Goal: Task Accomplishment & Management: Complete application form

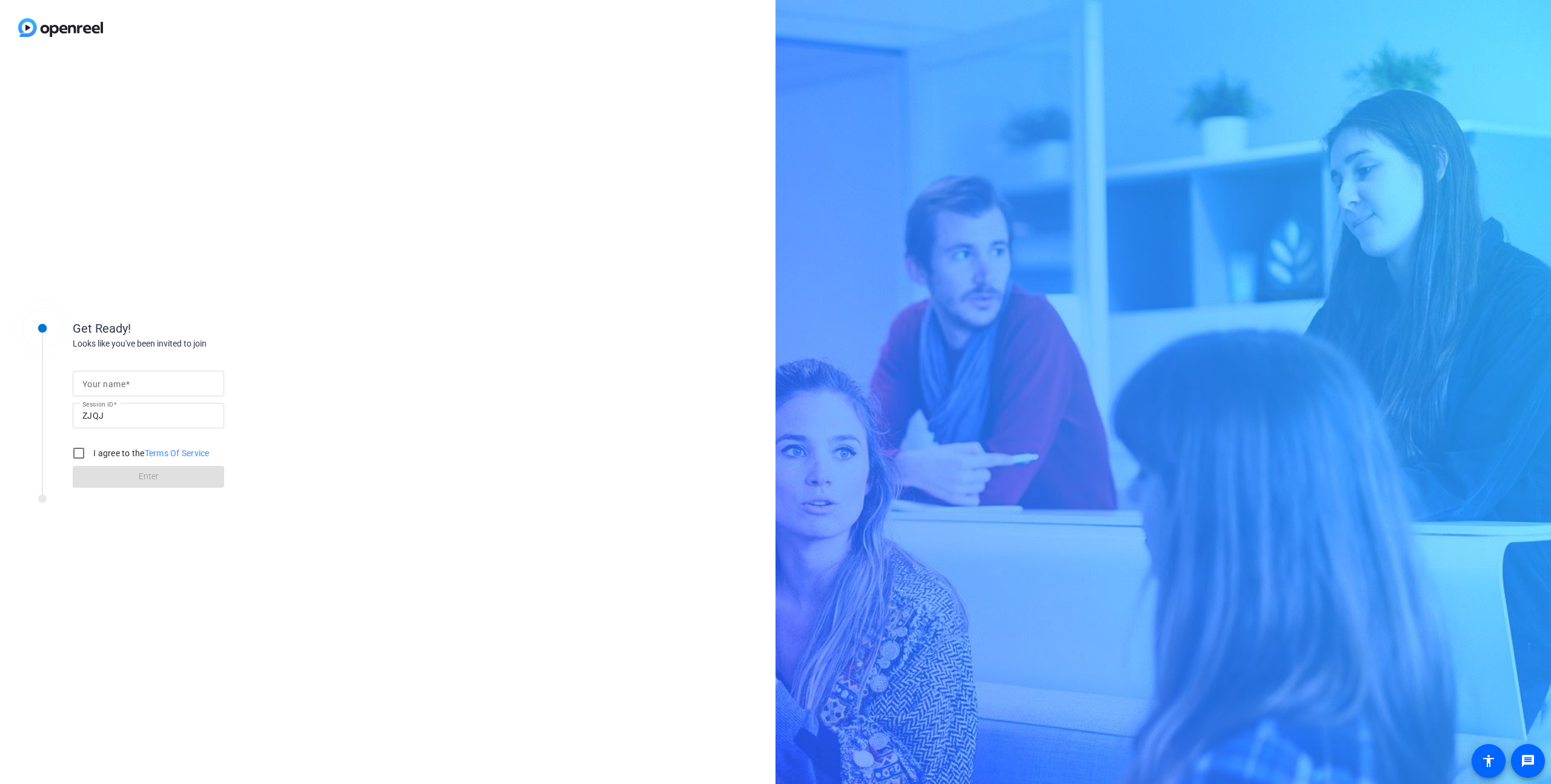
click at [115, 381] on mat-label "Your name" at bounding box center [103, 383] width 43 height 9
click at [115, 381] on input "Your name" at bounding box center [148, 383] width 132 height 14
type input "[PERSON_NAME]"
click at [76, 453] on input "I agree to the Terms Of Service" at bounding box center [79, 453] width 25 height 25
checkbox input "true"
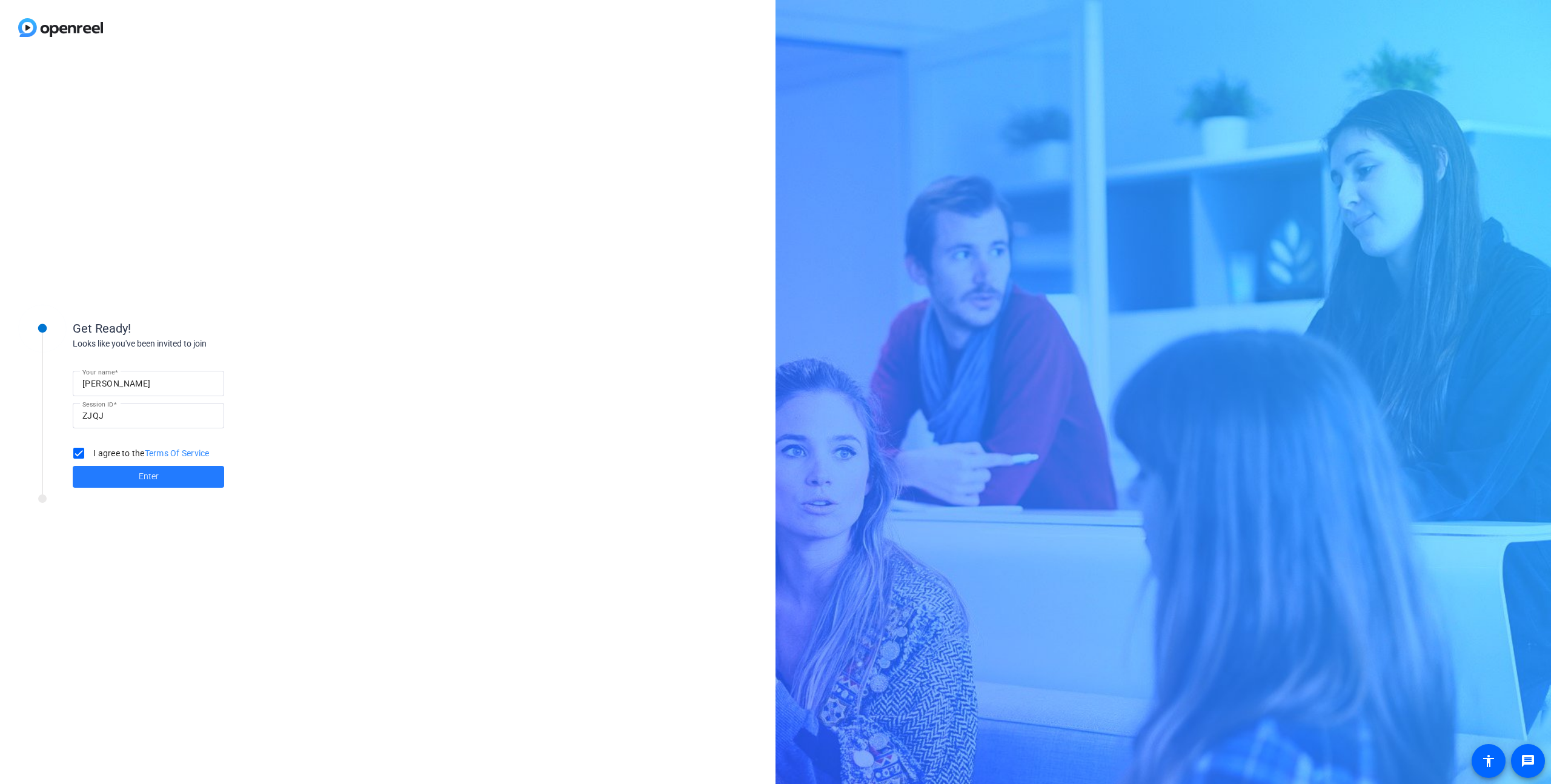
click at [136, 476] on span at bounding box center [148, 476] width 152 height 29
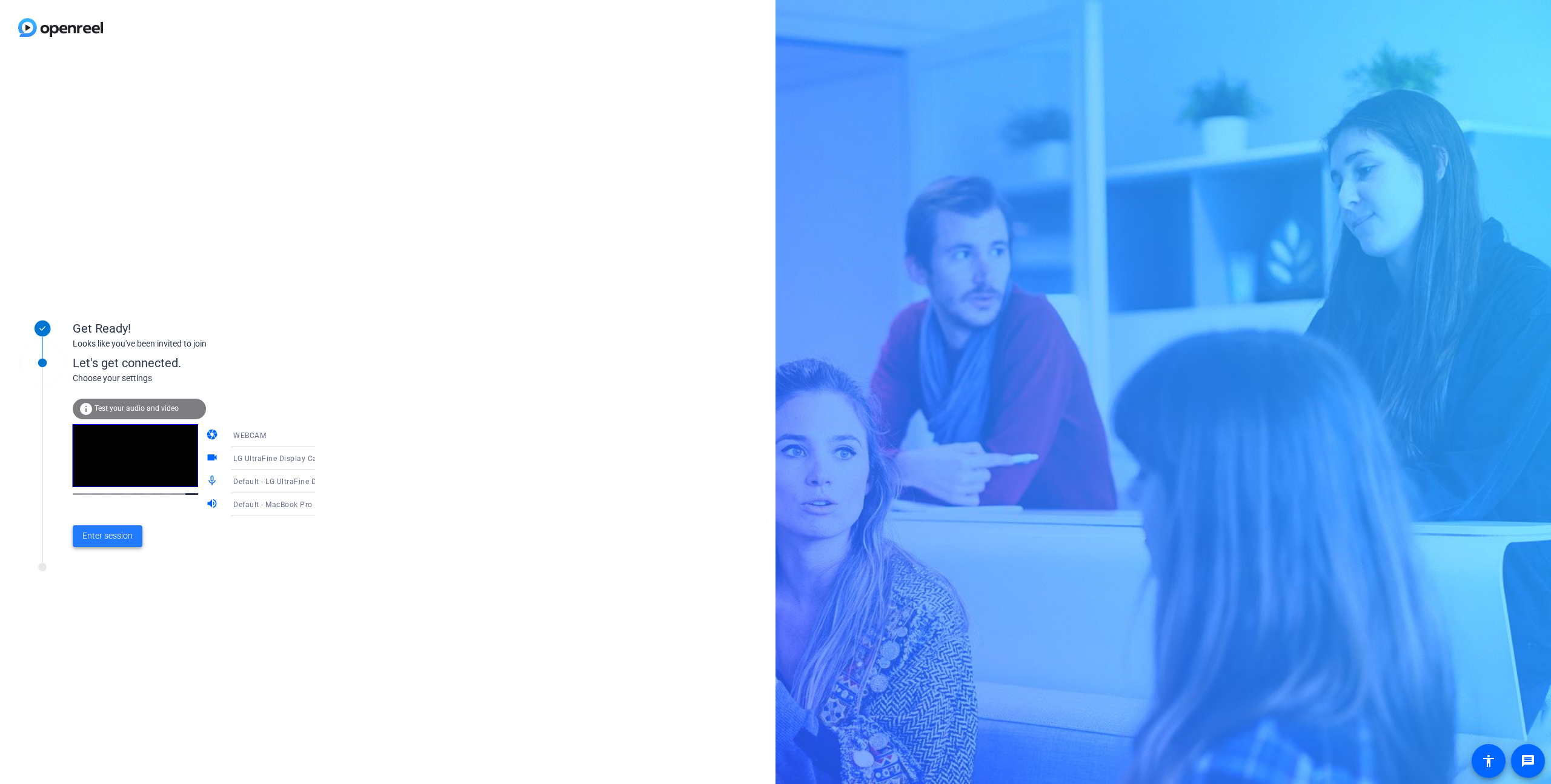
click at [123, 531] on span "Enter session" at bounding box center [107, 535] width 50 height 13
